Goal: Navigation & Orientation: Find specific page/section

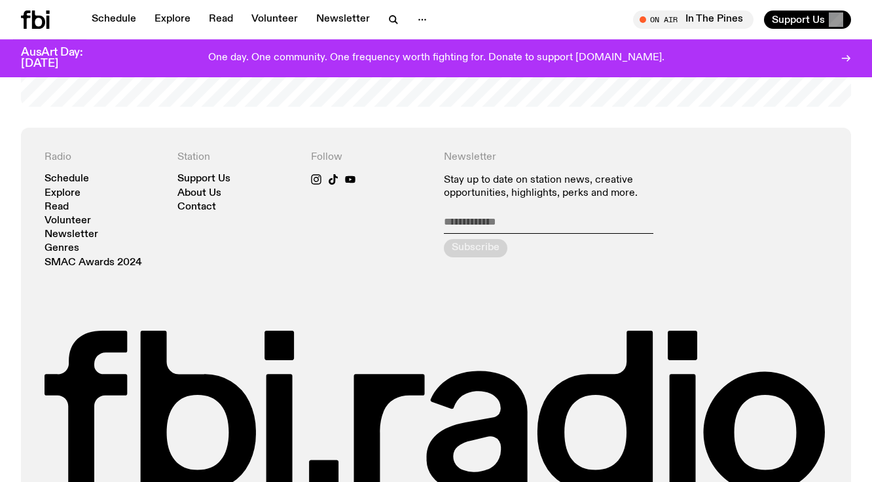
scroll to position [2729, 0]
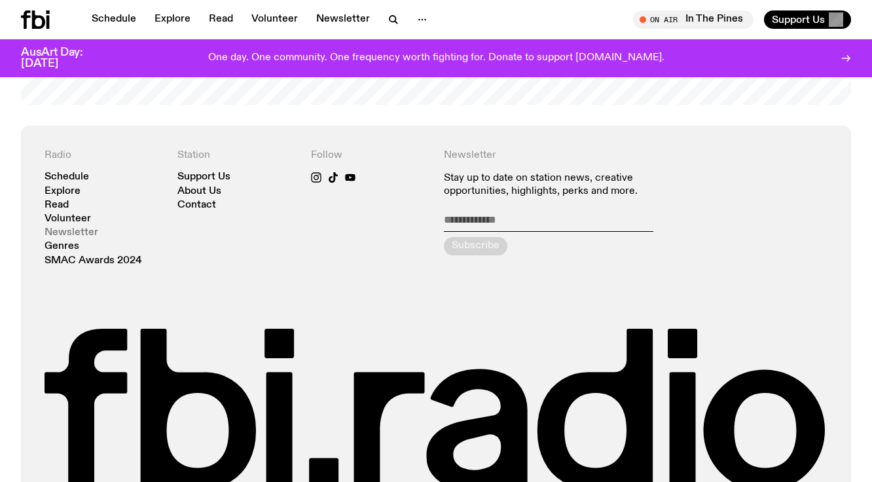
click at [77, 228] on link "Newsletter" at bounding box center [72, 233] width 54 height 10
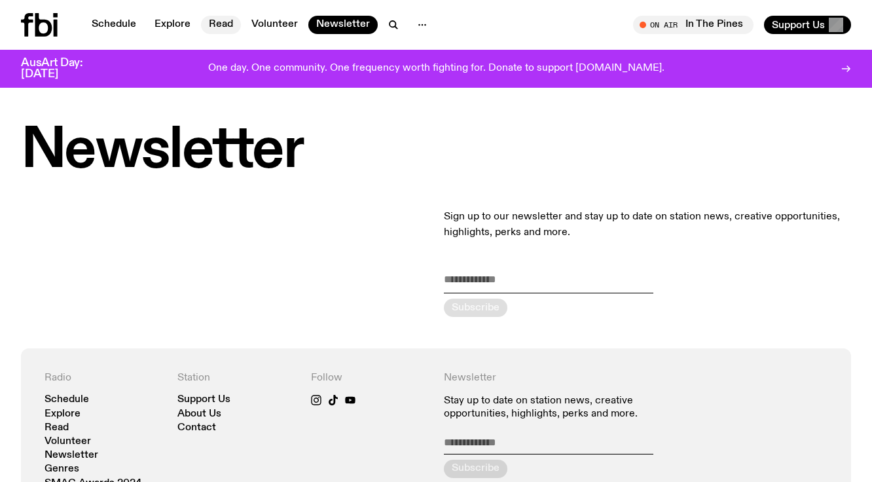
click at [229, 28] on link "Read" at bounding box center [221, 25] width 40 height 18
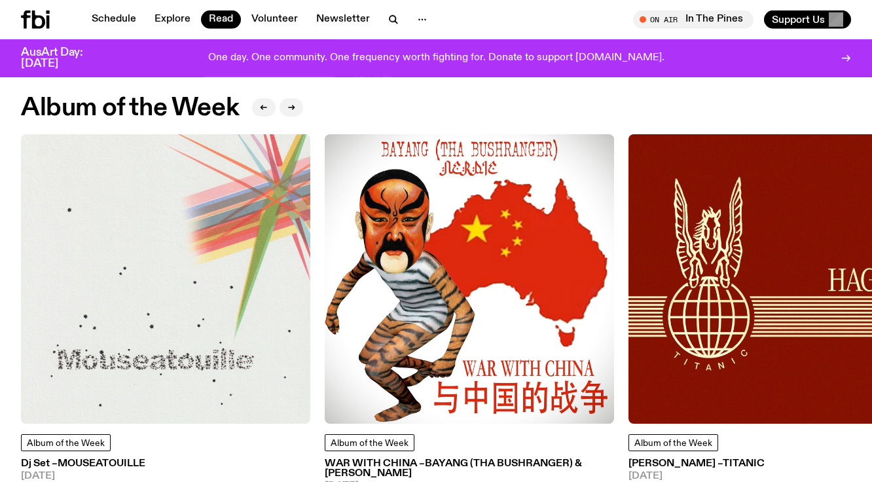
scroll to position [545, 0]
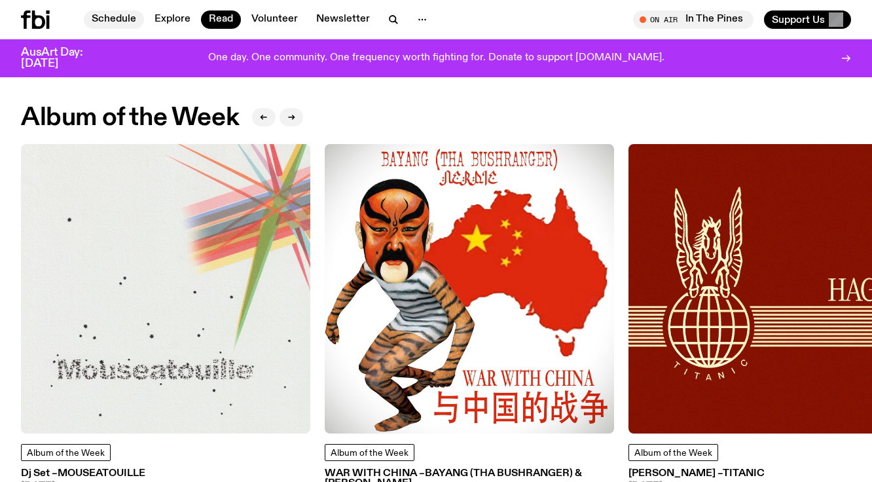
click at [108, 17] on link "Schedule" at bounding box center [114, 19] width 60 height 18
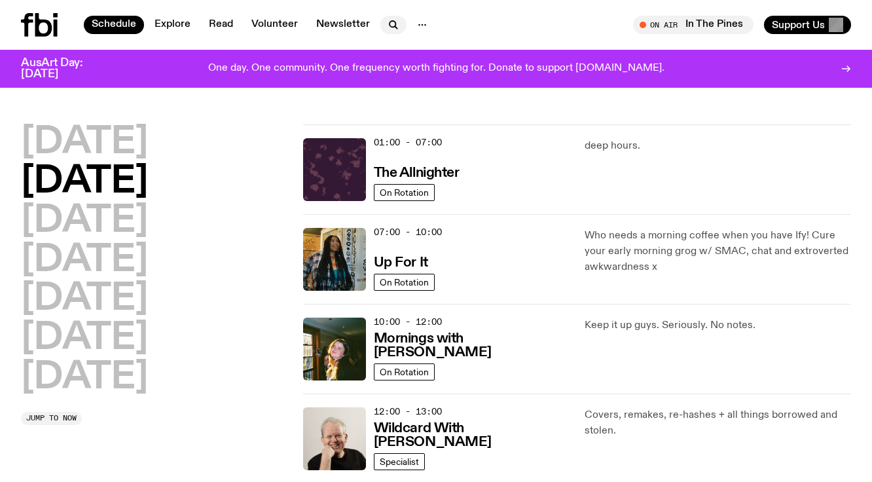
click at [389, 24] on icon "button" at bounding box center [392, 24] width 6 height 6
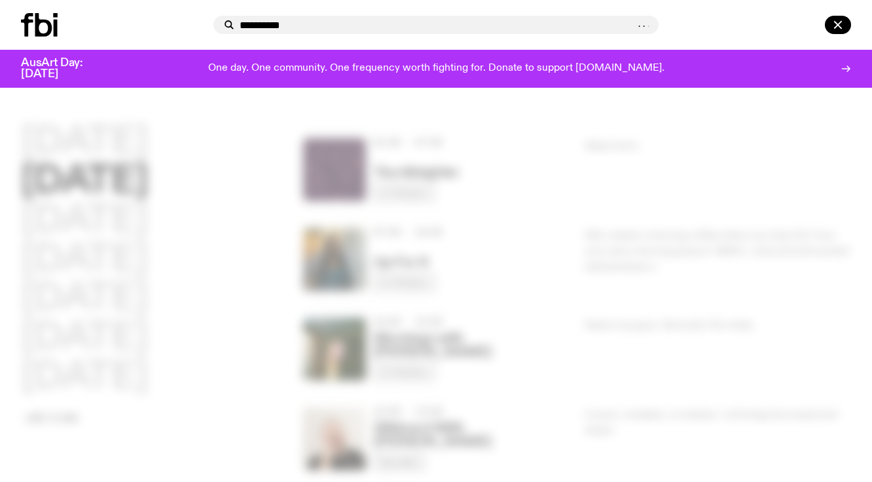
type input "**********"
